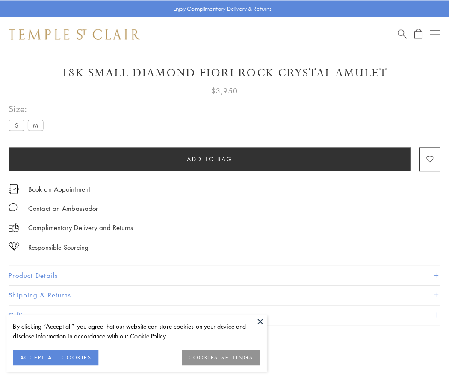
scroll to position [22, 0]
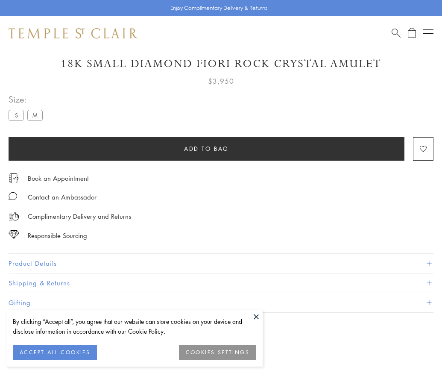
click at [206, 148] on span "Add to bag" at bounding box center [206, 148] width 45 height 9
